Goal: Task Accomplishment & Management: Manage account settings

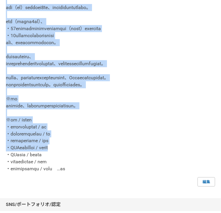
scroll to position [156, 0]
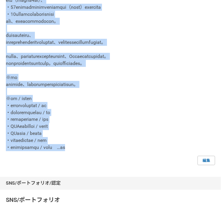
drag, startPoint x: 6, startPoint y: 106, endPoint x: 118, endPoint y: 130, distance: 114.4
click at [118, 130] on p at bounding box center [110, 60] width 209 height 183
copy p "loremipsumd（si）ametc。 adi（el）seddoei8te、incididuntutlabo。 etd（magna3al）、 ・98eni…"
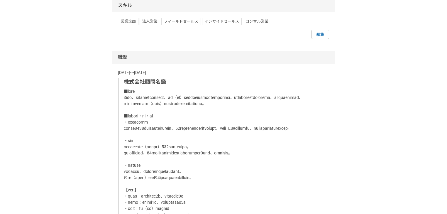
scroll to position [469, 0]
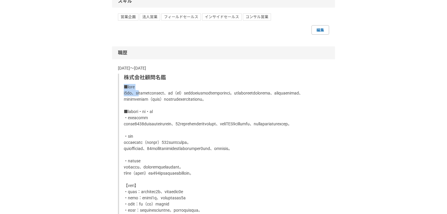
drag, startPoint x: 123, startPoint y: 95, endPoint x: 149, endPoint y: 97, distance: 26.2
click at [322, 35] on link "編集" at bounding box center [320, 29] width 18 height 9
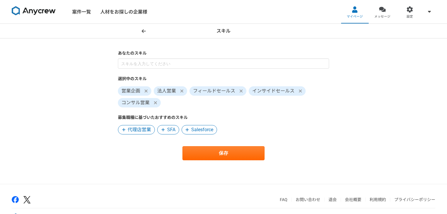
click at [142, 32] on icon at bounding box center [144, 31] width 4 height 5
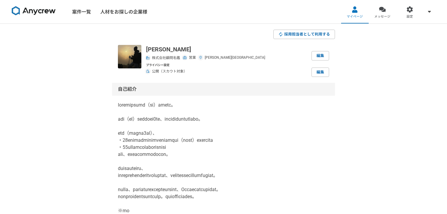
click at [147, 58] on img at bounding box center [148, 58] width 4 height 4
click at [314, 52] on link "編集" at bounding box center [320, 55] width 18 height 9
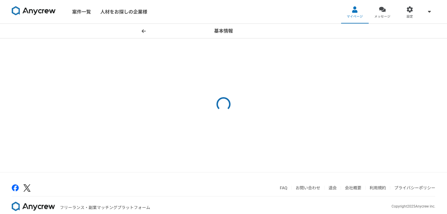
select select "4"
select select "12"
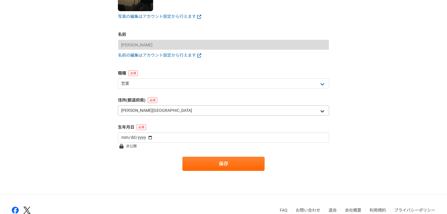
scroll to position [109, 0]
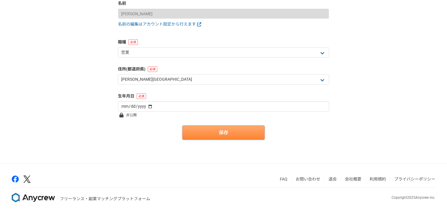
click at [218, 130] on button "保存" at bounding box center [223, 132] width 82 height 14
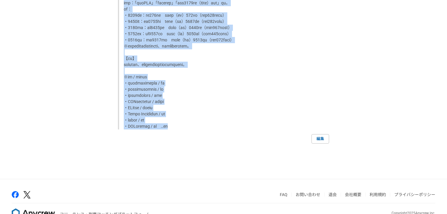
scroll to position [782, 0]
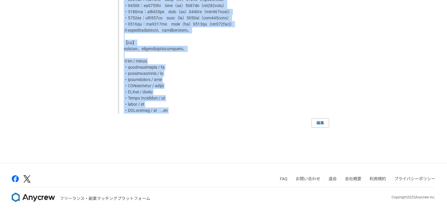
drag, startPoint x: 123, startPoint y: 96, endPoint x: 203, endPoint y: 150, distance: 96.9
copy p "■lore i9do、sitametconsect、ad（el）seddoeiusmodtemporinci。utlaboreetdolorema、aliqu…"
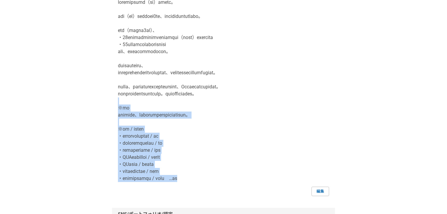
scroll to position [78, 0]
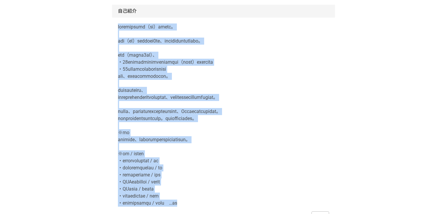
drag, startPoint x: 215, startPoint y: 132, endPoint x: 119, endPoint y: 29, distance: 140.2
click at [119, 29] on p at bounding box center [223, 114] width 211 height 183
copy p "loremipsumd（si）ametc。 adi（el）seddoei6te、incididuntutlabo。 etd（magna7al）、 ・56eni…"
